Goal: Task Accomplishment & Management: Use online tool/utility

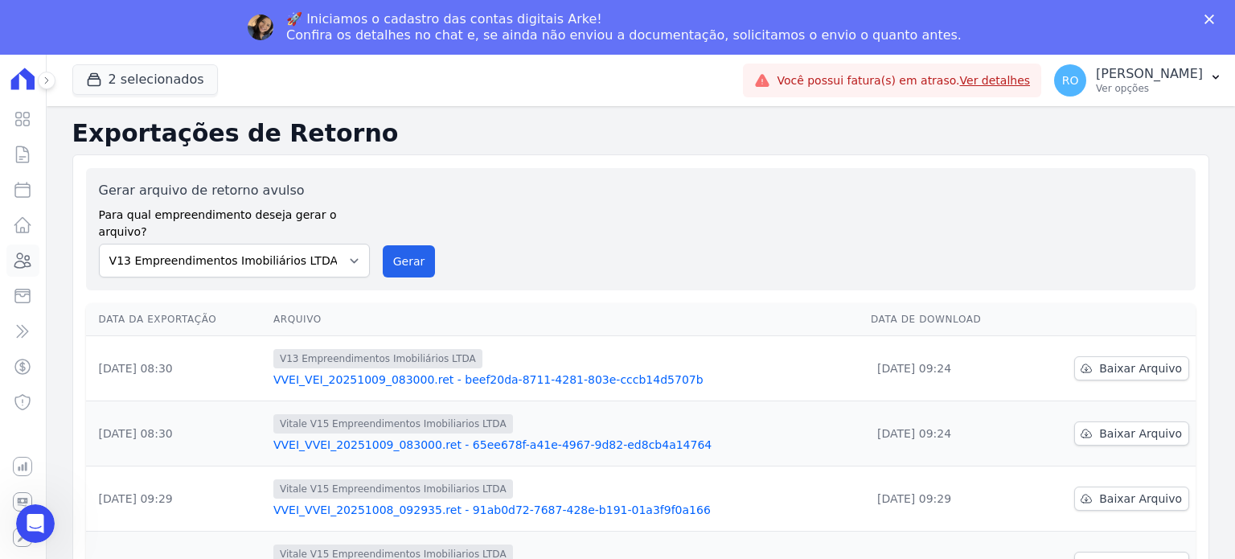
drag, startPoint x: 19, startPoint y: 260, endPoint x: 209, endPoint y: 262, distance: 189.7
click at [19, 260] on icon at bounding box center [23, 260] width 16 height 14
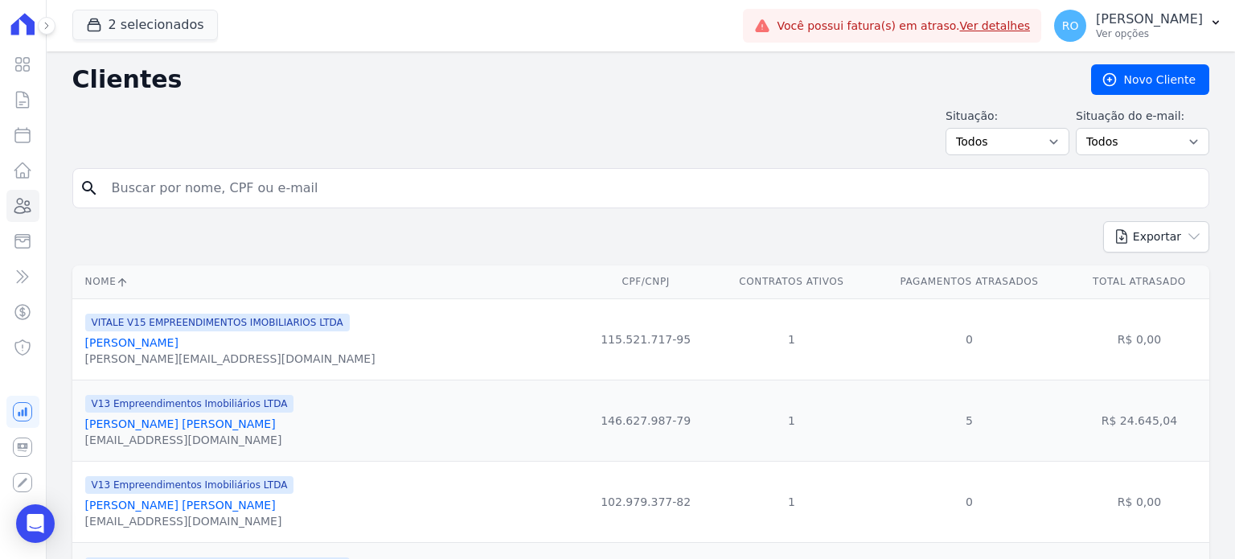
click at [226, 196] on input "search" at bounding box center [652, 188] width 1100 height 32
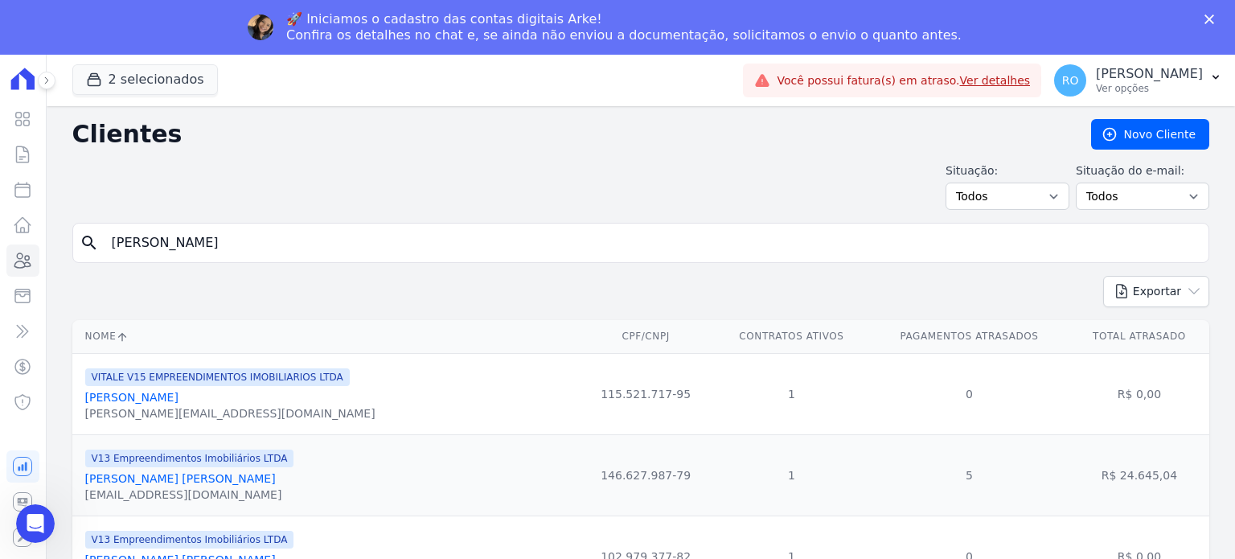
type input "[PERSON_NAME]"
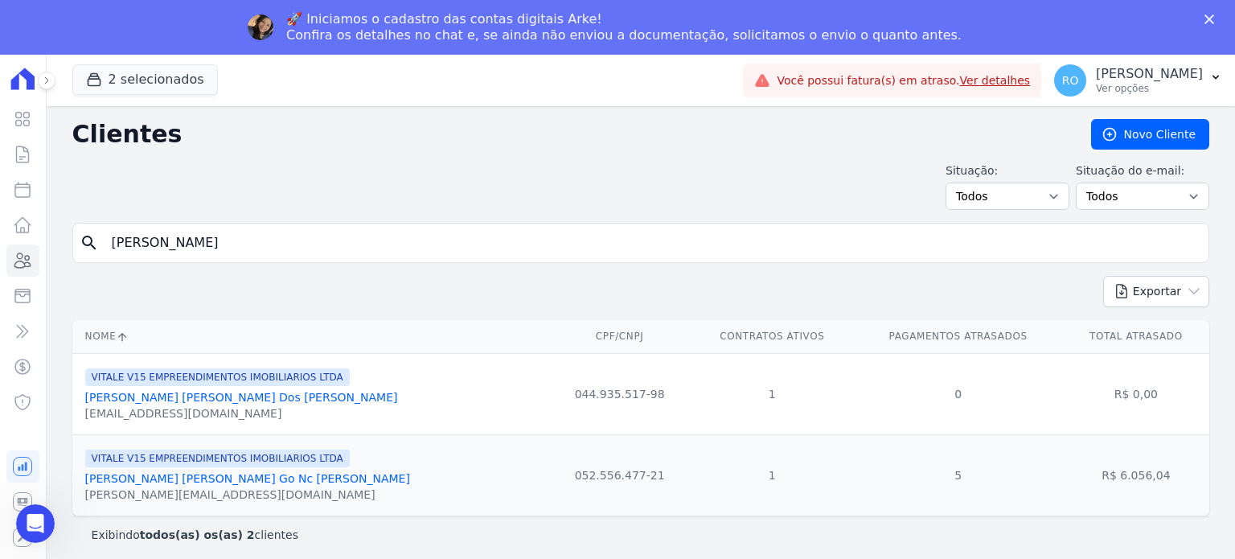
click at [174, 478] on link "[PERSON_NAME] [PERSON_NAME] Go Nc [PERSON_NAME]" at bounding box center [247, 478] width 325 height 13
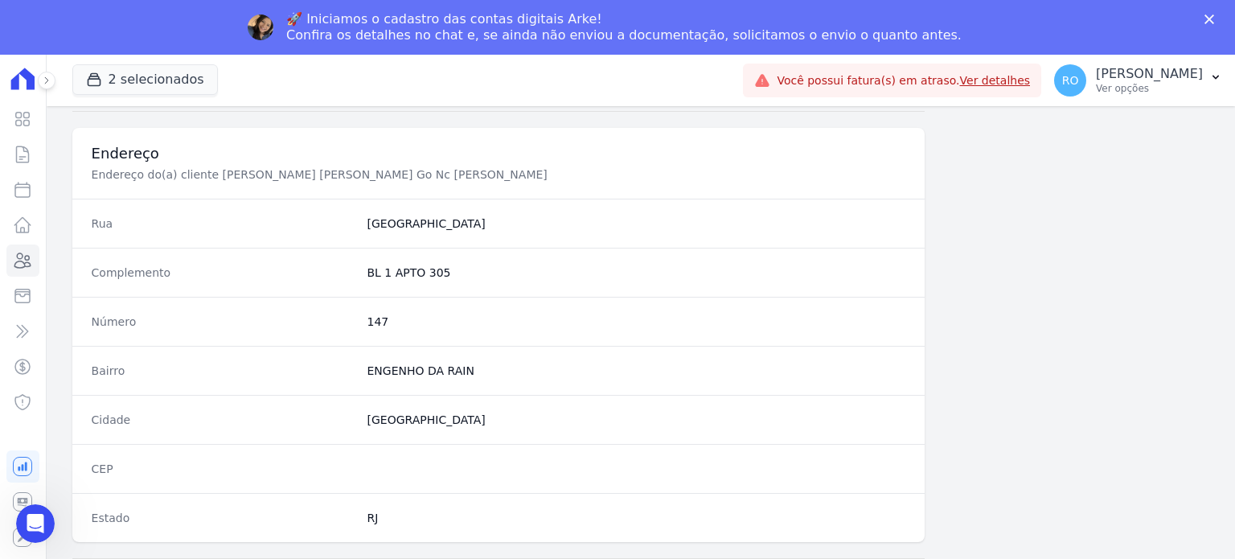
scroll to position [940, 0]
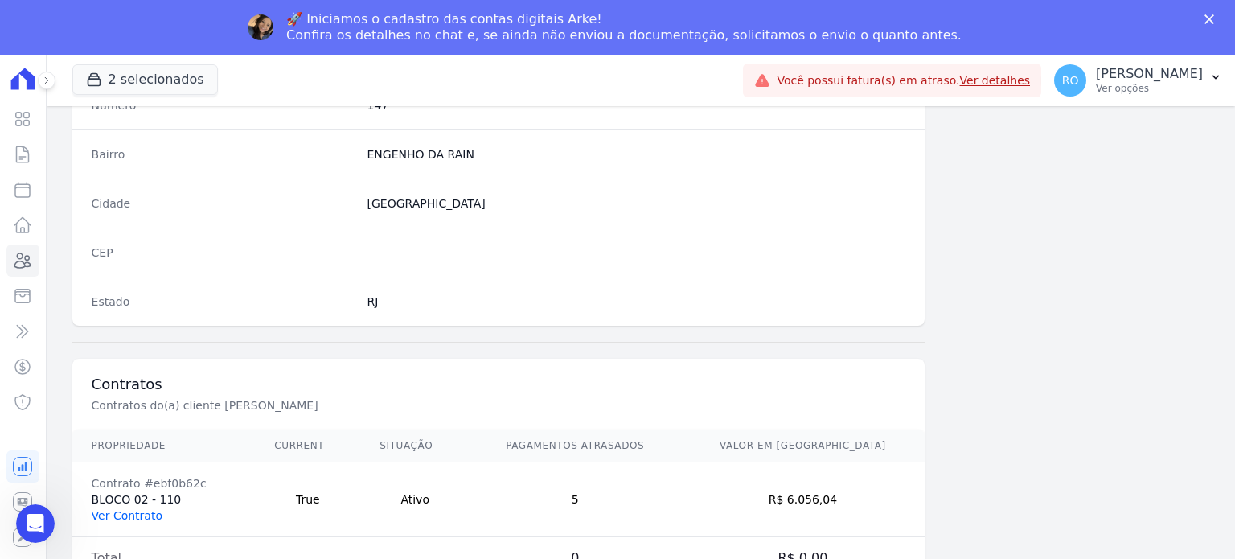
click at [133, 510] on link "Ver Contrato" at bounding box center [127, 515] width 71 height 13
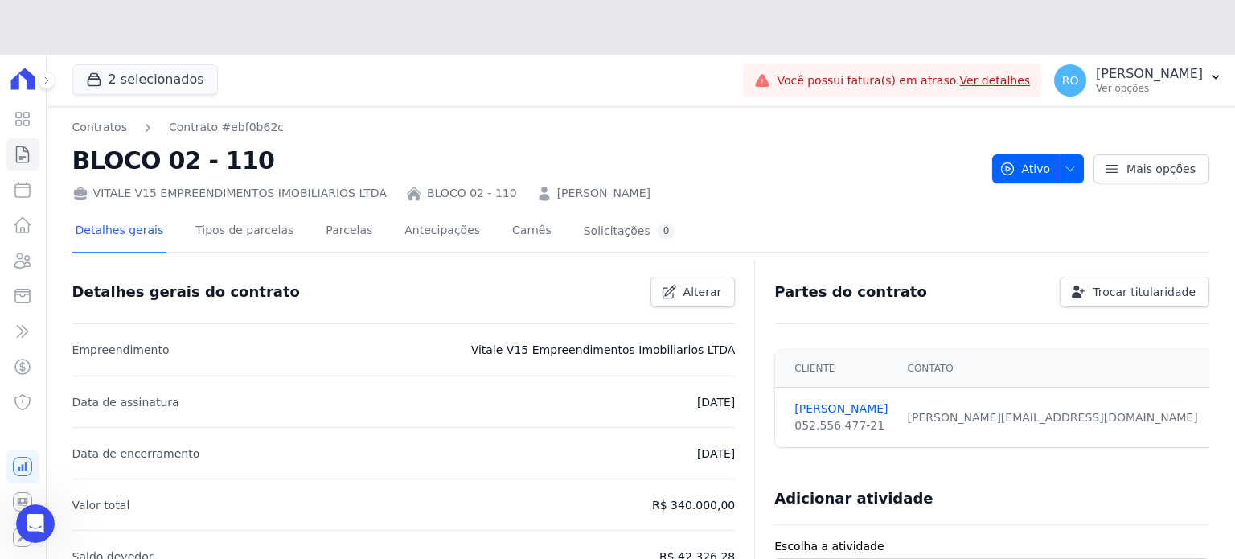
click at [328, 186] on div "VITALE V15 EMPREENDIMENTOS IMOBILIARIOS LTDA" at bounding box center [229, 193] width 314 height 17
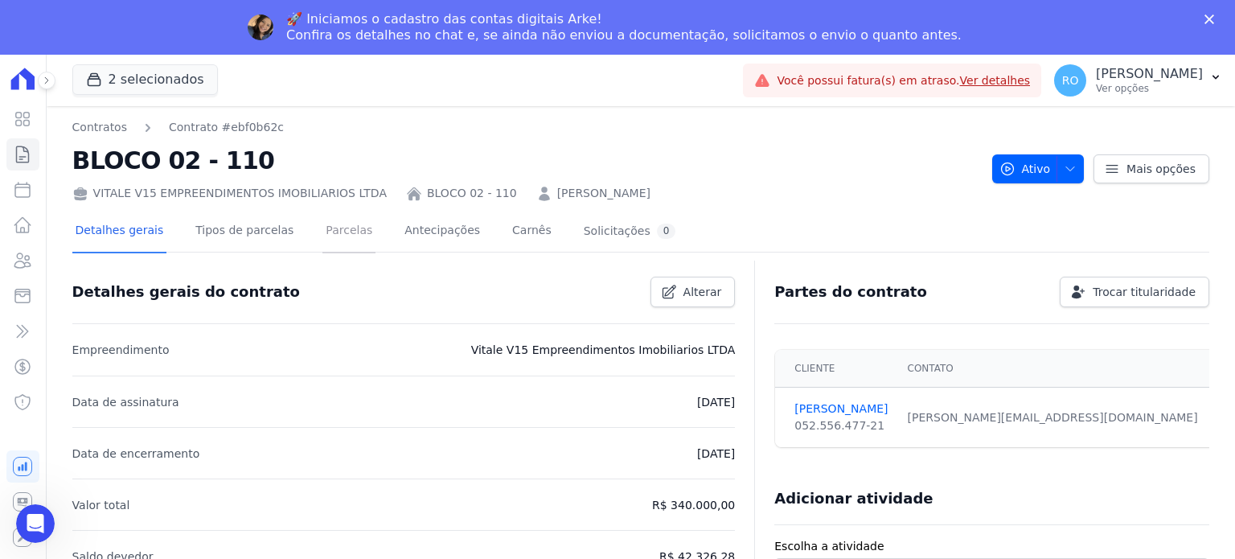
click at [328, 223] on link "Parcelas" at bounding box center [348, 232] width 53 height 43
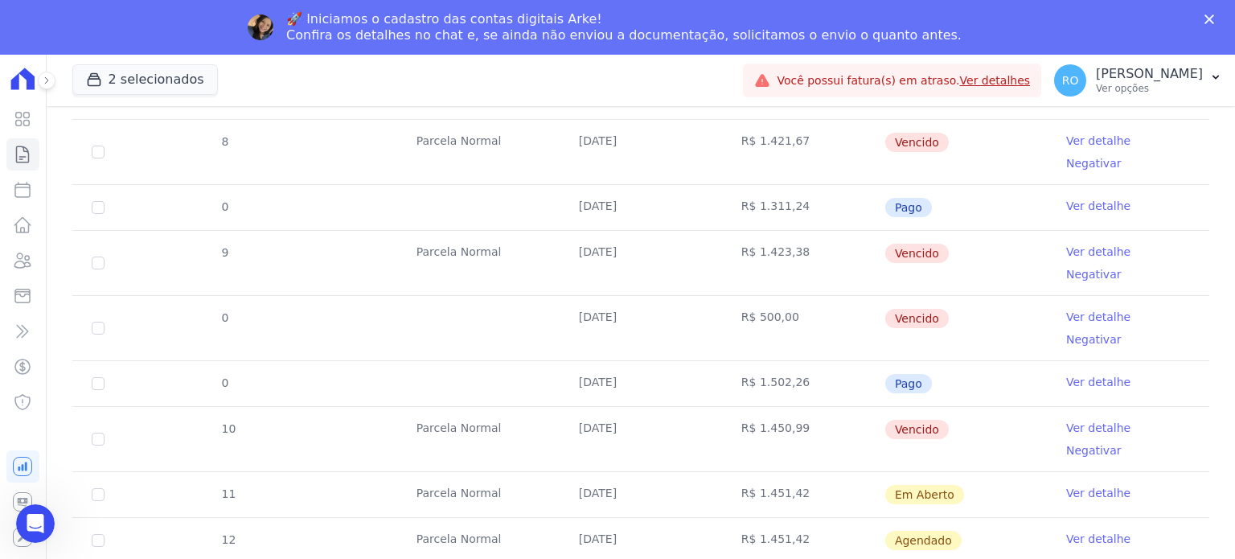
scroll to position [884, 0]
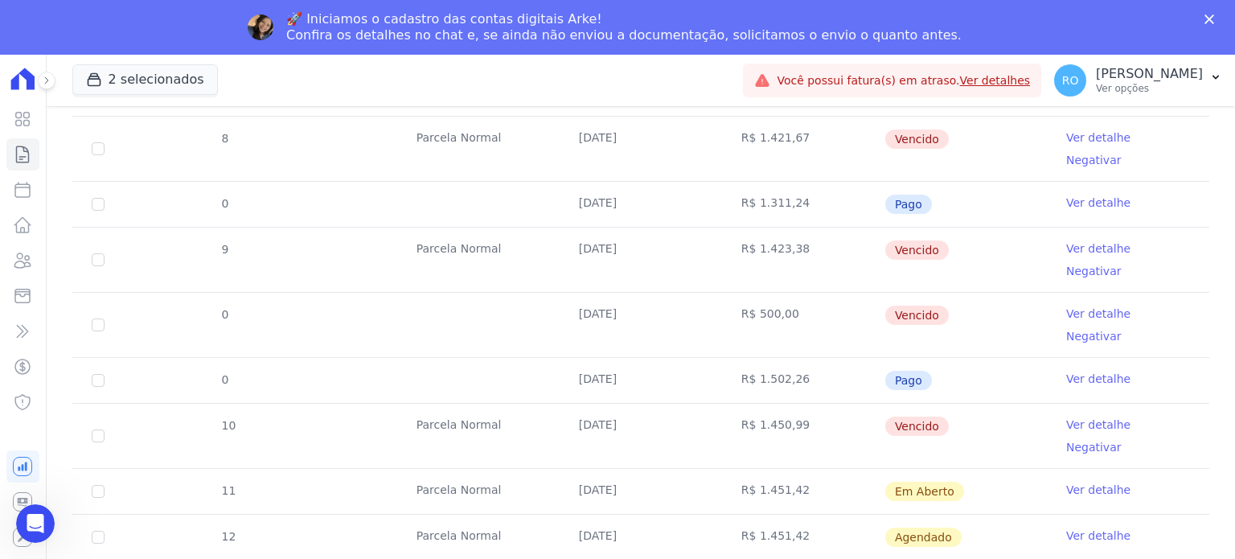
click at [1080, 240] on link "Ver detalhe" at bounding box center [1098, 248] width 64 height 16
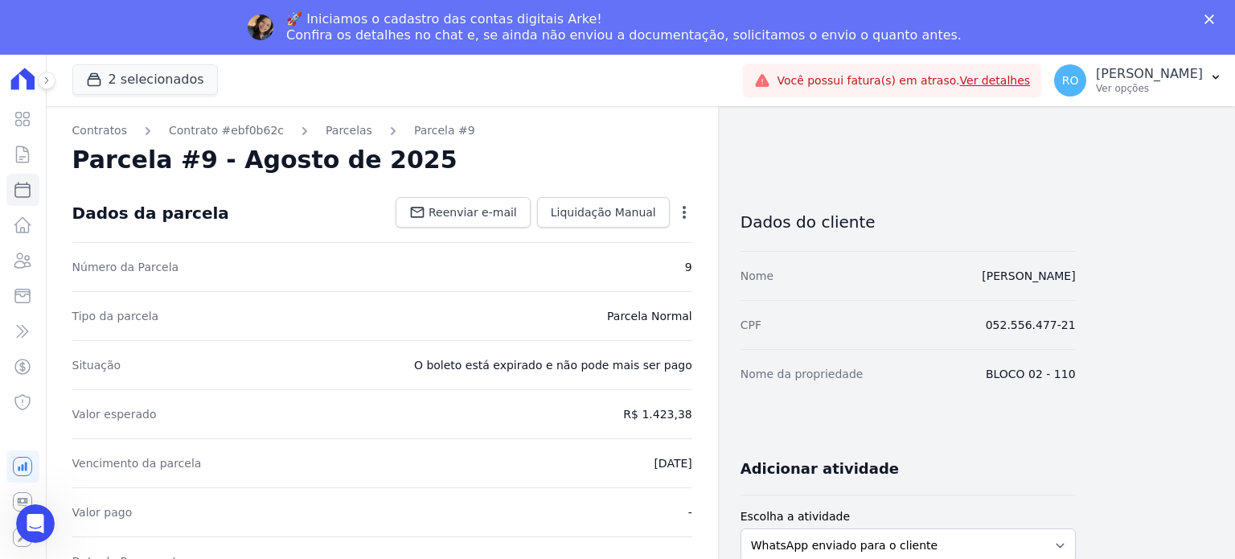
click at [677, 209] on icon "button" at bounding box center [684, 212] width 16 height 16
click at [614, 260] on link "Cancelar Cobrança" at bounding box center [614, 262] width 141 height 29
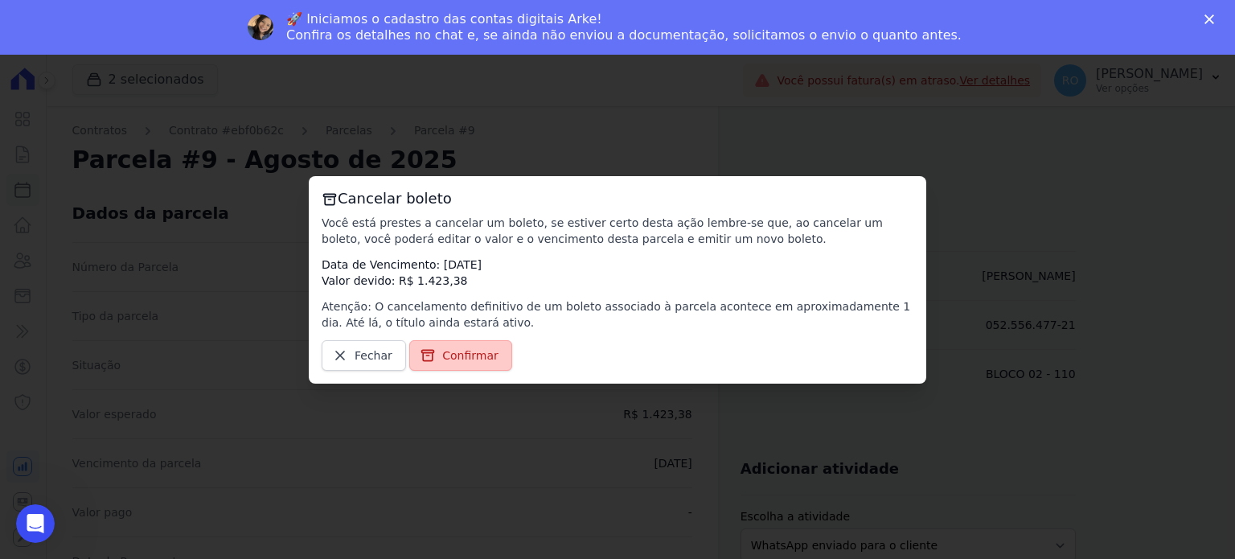
click at [442, 350] on span "Confirmar" at bounding box center [470, 355] width 56 height 16
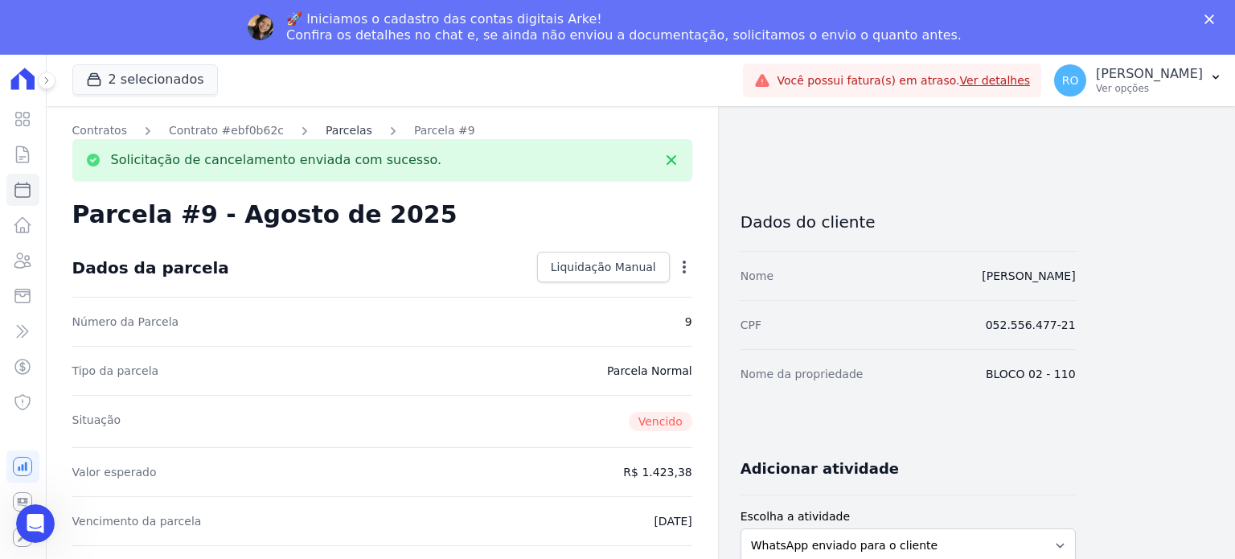
click at [335, 132] on link "Parcelas" at bounding box center [349, 130] width 47 height 17
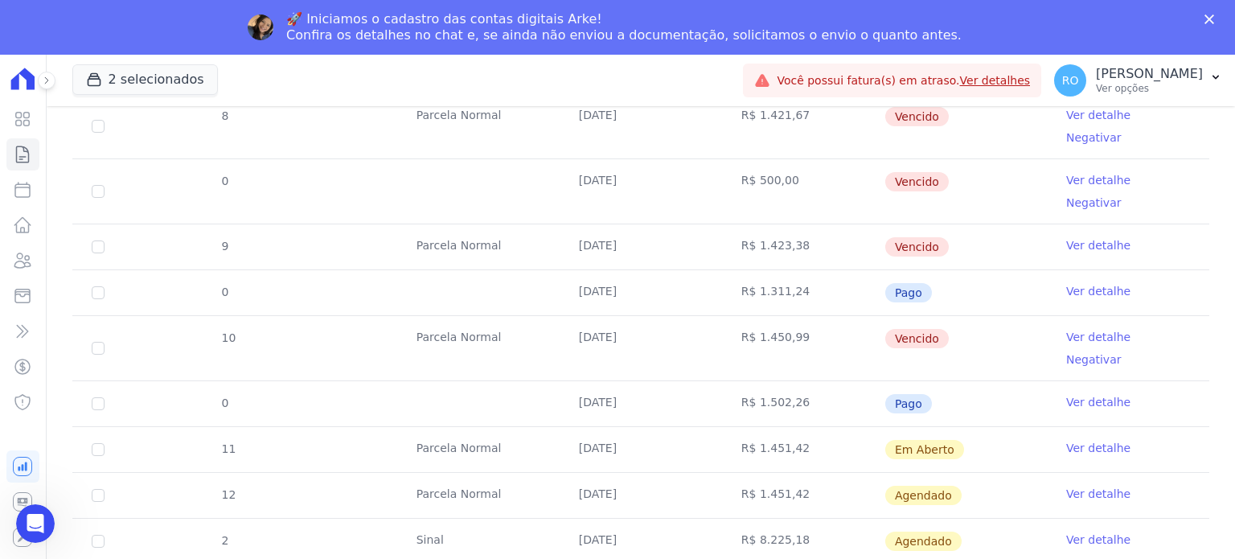
scroll to position [826, 0]
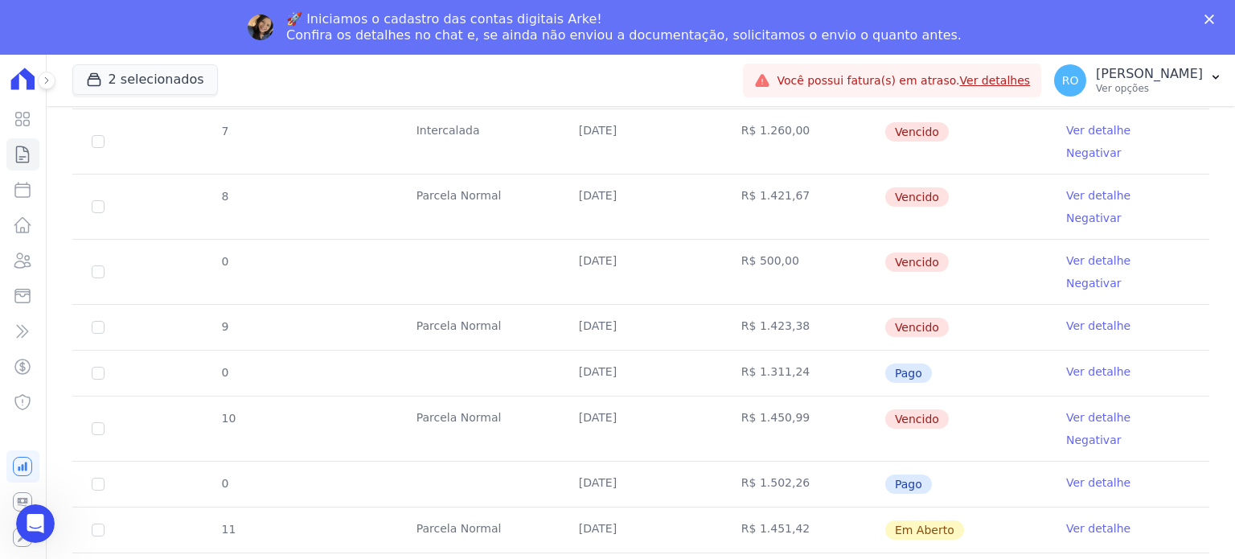
click at [1087, 252] on link "Ver detalhe" at bounding box center [1098, 260] width 64 height 16
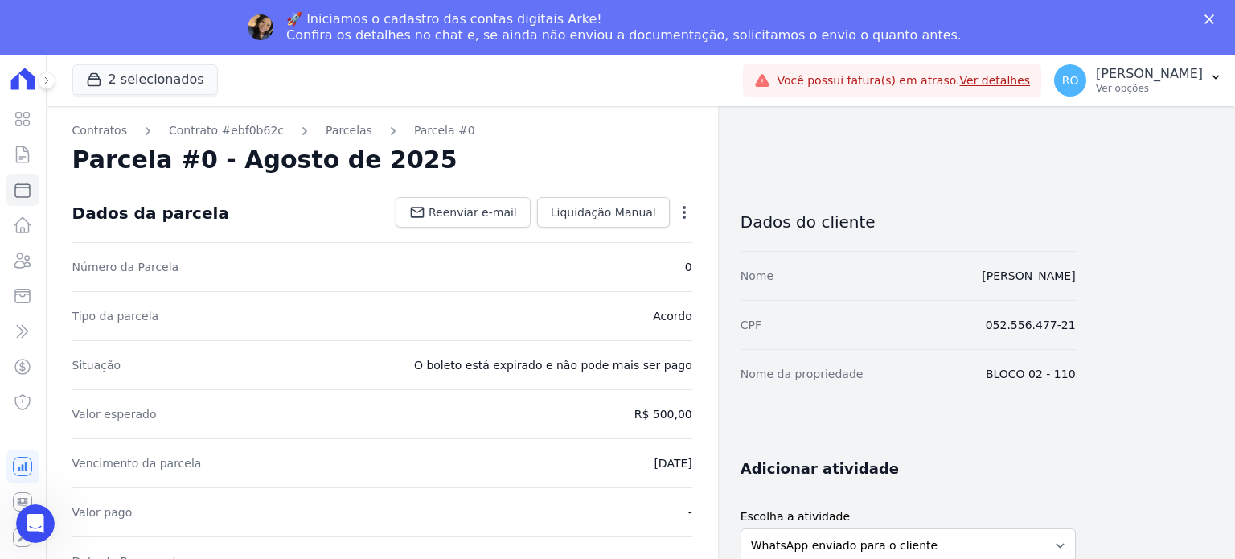
click at [685, 205] on icon "button" at bounding box center [684, 212] width 16 height 16
click at [635, 261] on link "Cancelar Cobrança" at bounding box center [614, 262] width 141 height 29
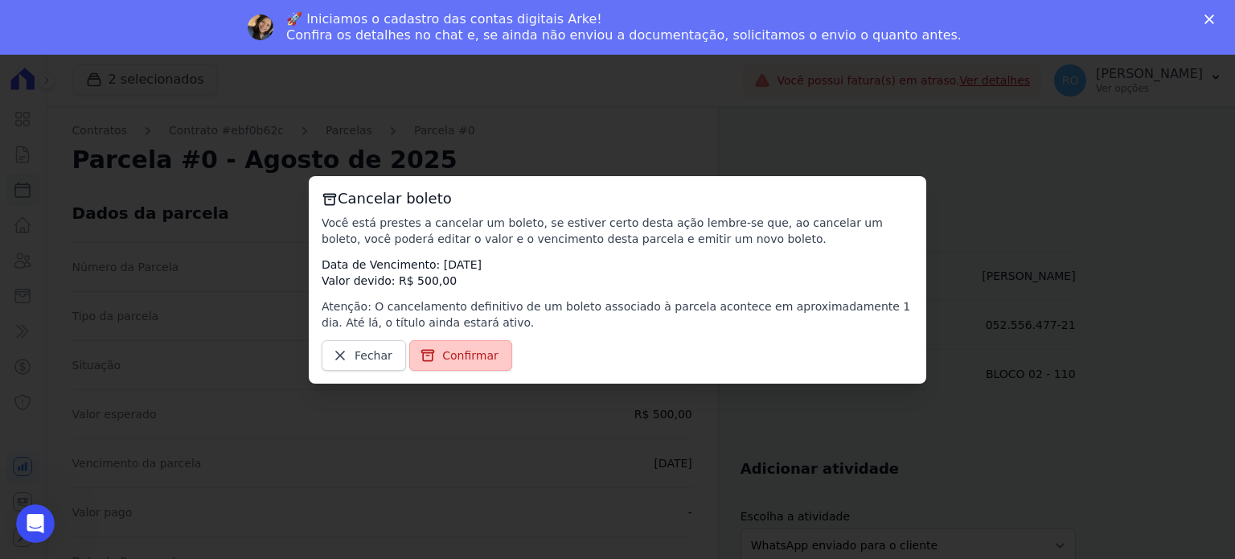
click at [432, 359] on link "Confirmar" at bounding box center [460, 355] width 103 height 31
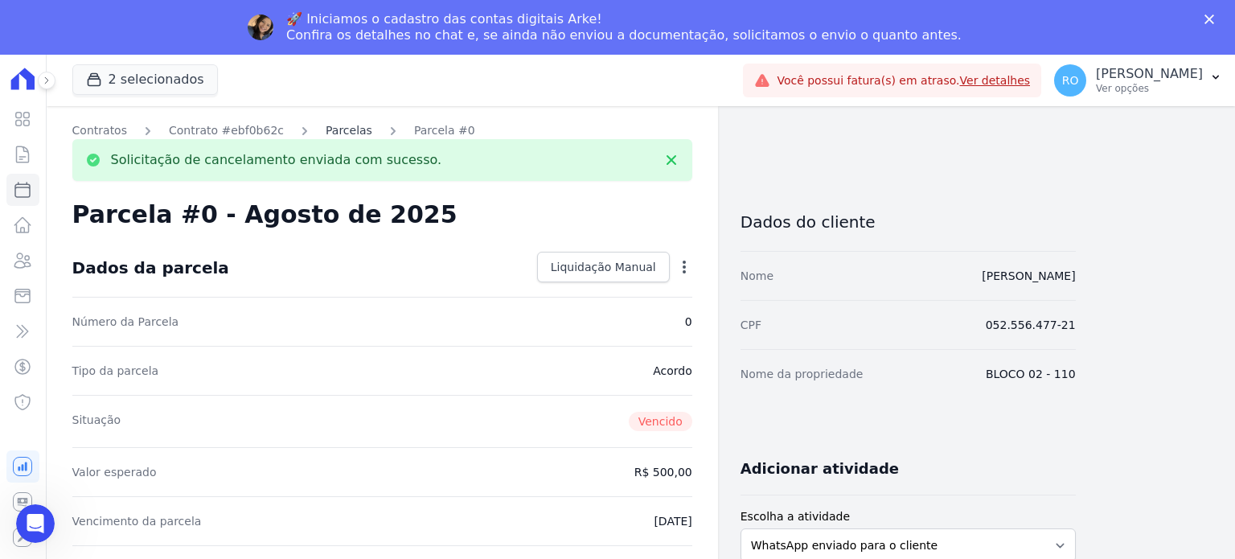
click at [326, 131] on link "Parcelas" at bounding box center [349, 130] width 47 height 17
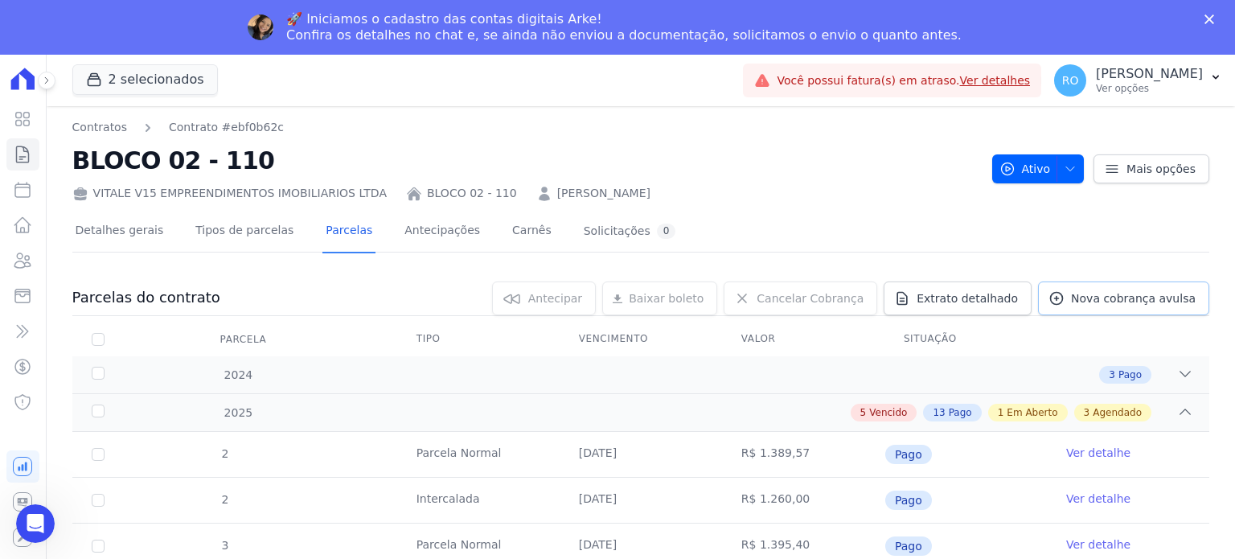
click at [1089, 305] on span "Nova cobrança avulsa" at bounding box center [1133, 298] width 125 height 16
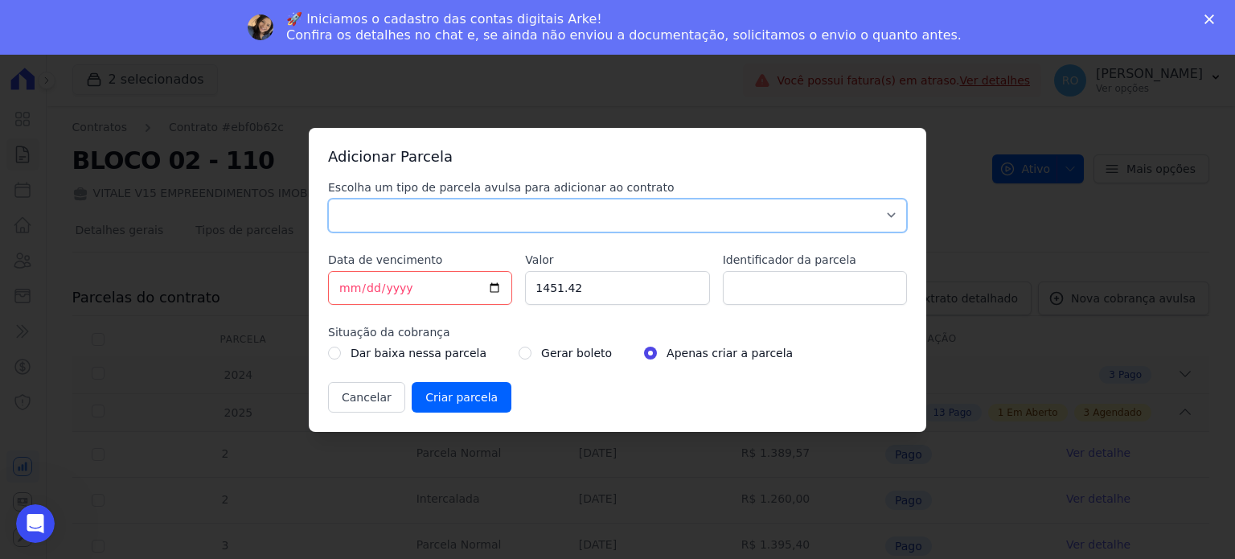
click at [453, 206] on select "Parcela Normal Sinal Caução Intercalada Chaves Pré Chaves Pós Chaves Taxas Quit…" at bounding box center [617, 216] width 579 height 34
select select "others"
click at [328, 199] on select "Parcela Normal Sinal Caução Intercalada Chaves Pré Chaves Pós Chaves Taxas Quit…" at bounding box center [617, 216] width 579 height 34
drag, startPoint x: 341, startPoint y: 281, endPoint x: 354, endPoint y: 308, distance: 29.5
click at [341, 281] on input "[DATE]" at bounding box center [420, 288] width 184 height 34
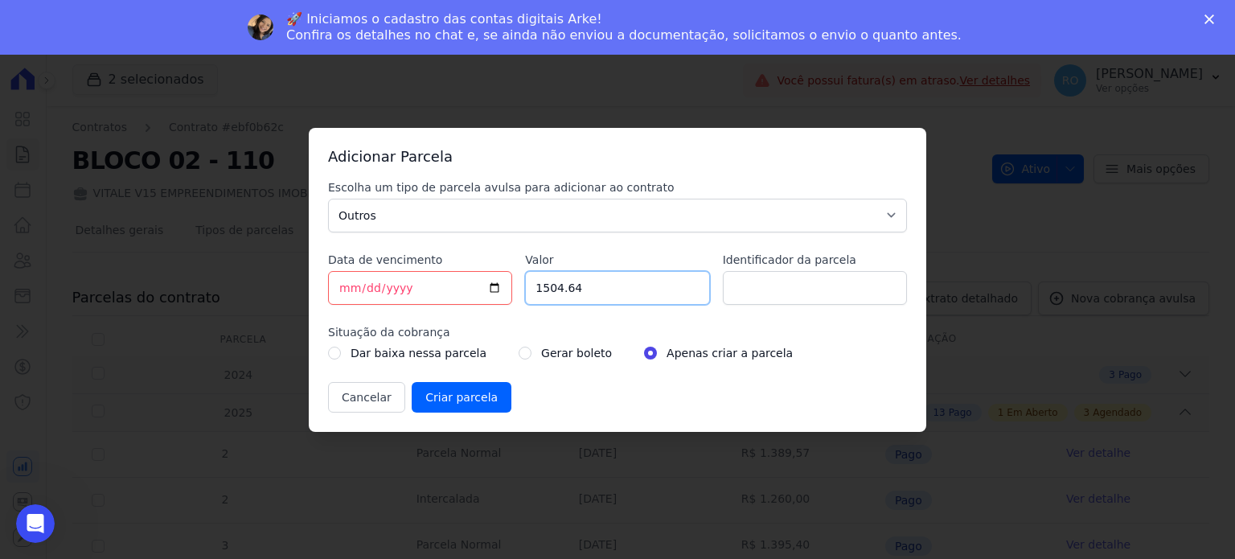
type input "1504.64"
type input "BOL AVULSO - 252331"
click at [541, 351] on label "Gerar boleto" at bounding box center [576, 352] width 71 height 19
click at [518, 352] on input "radio" at bounding box center [524, 352] width 13 height 13
radio input "true"
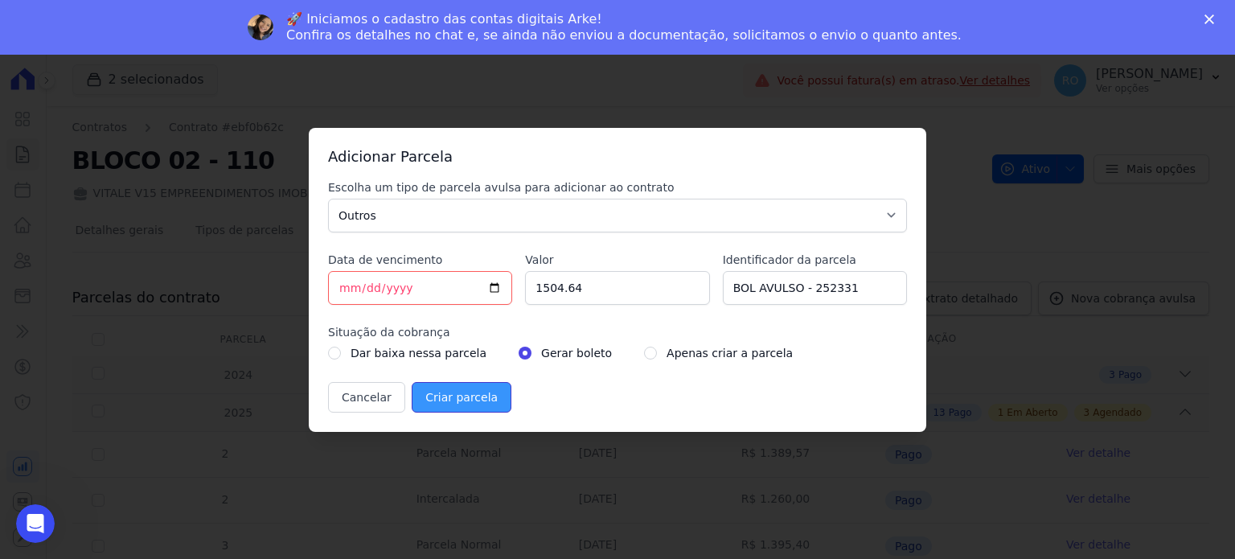
click at [453, 394] on input "Criar parcela" at bounding box center [462, 397] width 100 height 31
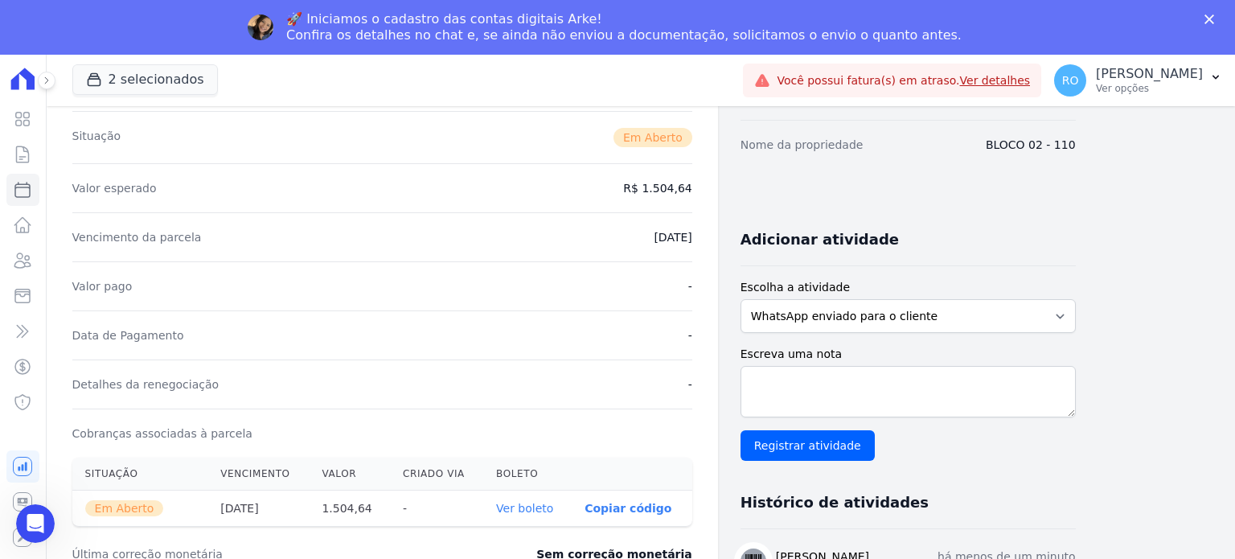
scroll to position [241, 0]
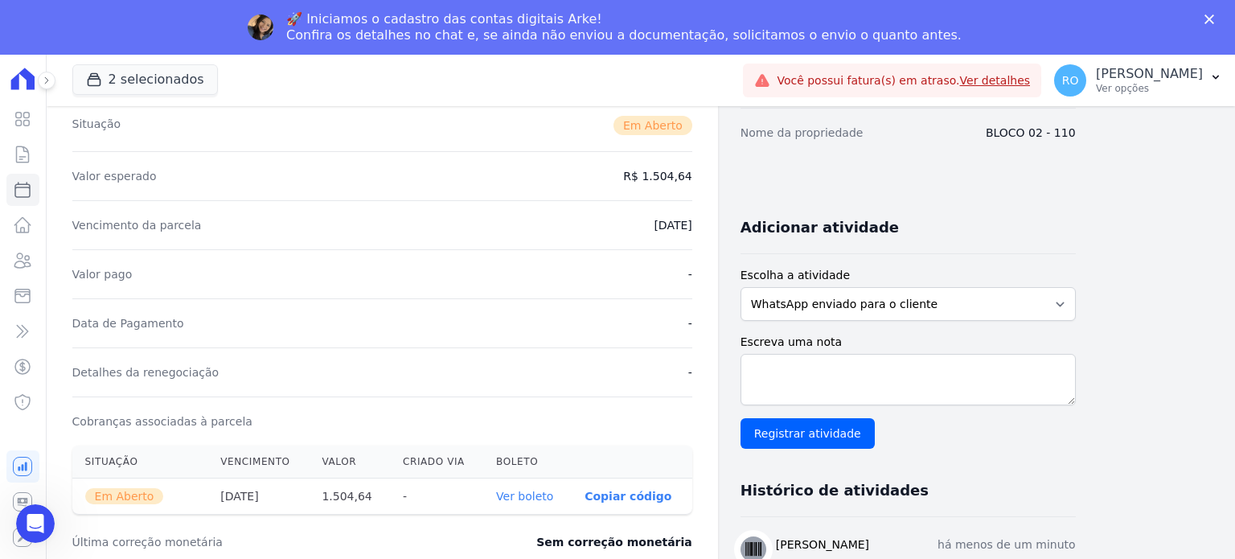
click at [527, 498] on link "Ver boleto" at bounding box center [524, 496] width 57 height 13
